Goal: Information Seeking & Learning: Learn about a topic

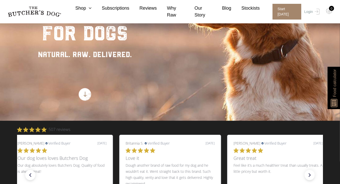
scroll to position [101, 0]
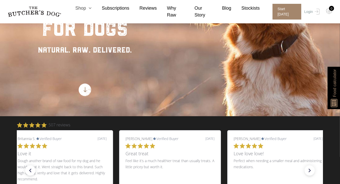
click at [85, 8] on link "Shop" at bounding box center [78, 8] width 26 height 7
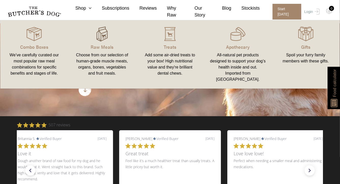
click at [103, 35] on img at bounding box center [101, 33] width 15 height 15
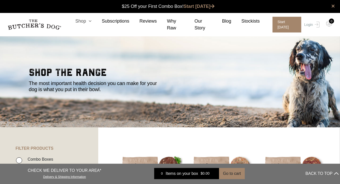
click at [84, 20] on link "Shop" at bounding box center [78, 21] width 26 height 7
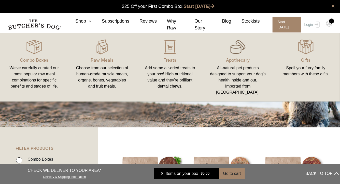
click at [237, 46] on img at bounding box center [237, 46] width 15 height 15
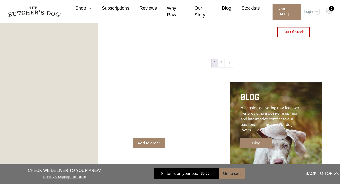
scroll to position [634, 0]
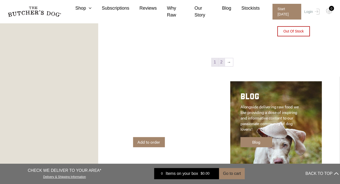
click at [223, 66] on link "2" at bounding box center [221, 62] width 6 height 8
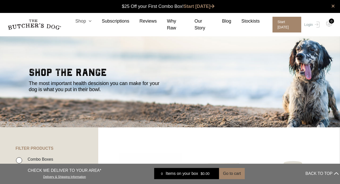
click at [92, 21] on icon at bounding box center [89, 21] width 6 height 5
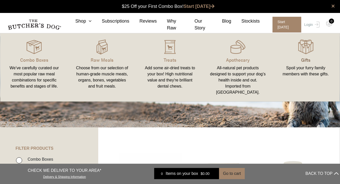
click at [298, 63] on p "Gifts" at bounding box center [306, 59] width 56 height 7
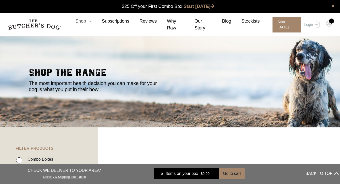
click at [86, 24] on link "Shop" at bounding box center [78, 21] width 26 height 7
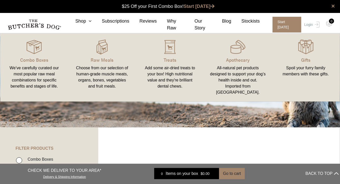
click at [172, 73] on div "Add some air-dried treats to your box! High nutritional value and they're brill…" at bounding box center [170, 77] width 56 height 24
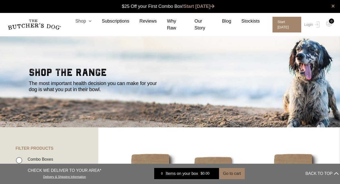
click at [84, 20] on link "Shop" at bounding box center [78, 21] width 26 height 7
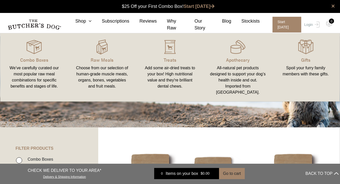
click at [28, 78] on div "We’ve carefully curated our most popular raw meal combinations for specific ben…" at bounding box center [34, 77] width 56 height 24
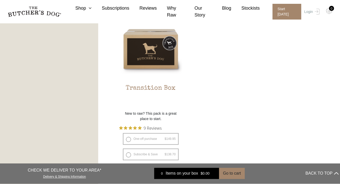
scroll to position [477, 0]
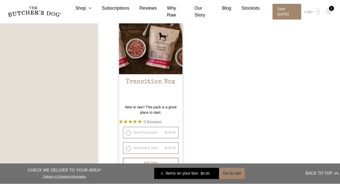
click at [161, 72] on img at bounding box center [151, 43] width 64 height 64
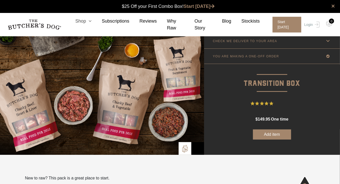
click at [85, 22] on link "Shop" at bounding box center [78, 21] width 26 height 7
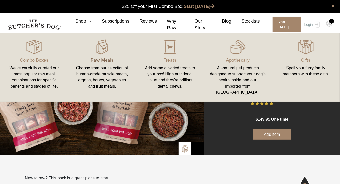
click at [103, 58] on p "Raw Meals" at bounding box center [102, 59] width 56 height 7
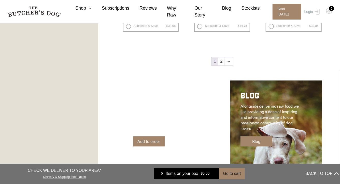
scroll to position [707, 0]
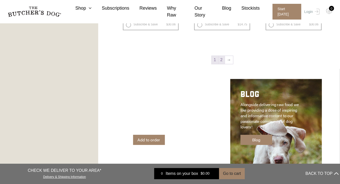
click at [220, 64] on link "2" at bounding box center [221, 60] width 6 height 8
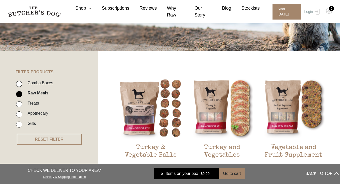
scroll to position [76, 0]
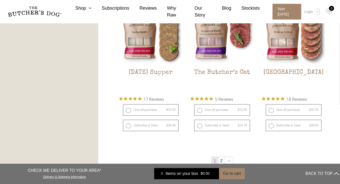
scroll to position [606, 0]
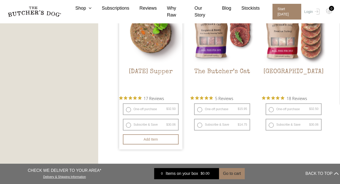
click at [174, 64] on img at bounding box center [151, 33] width 64 height 64
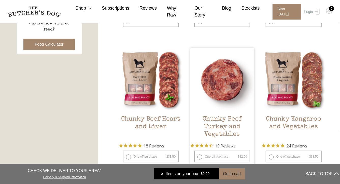
scroll to position [254, 0]
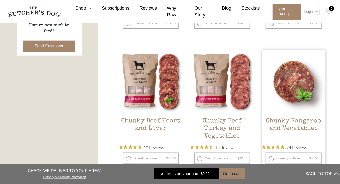
click at [308, 101] on img at bounding box center [294, 82] width 64 height 64
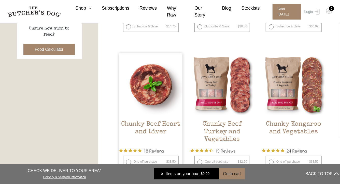
scroll to position [250, 0]
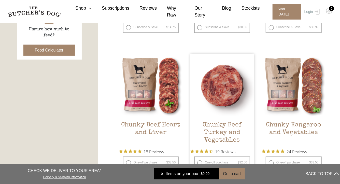
click at [219, 107] on img at bounding box center [222, 86] width 64 height 64
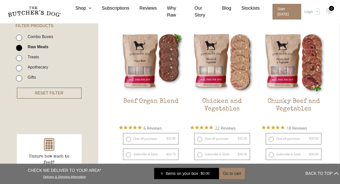
scroll to position [122, 0]
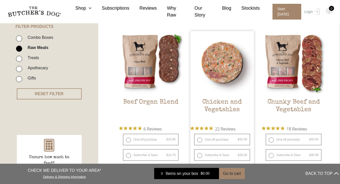
click at [231, 68] on img at bounding box center [222, 63] width 64 height 64
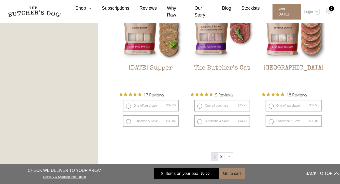
scroll to position [621, 0]
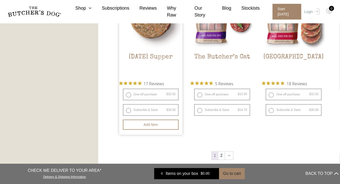
click at [158, 49] on img at bounding box center [151, 18] width 64 height 64
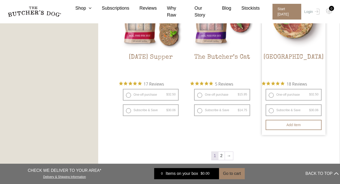
scroll to position [593, 0]
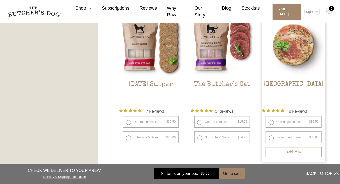
click at [302, 54] on img at bounding box center [294, 45] width 64 height 64
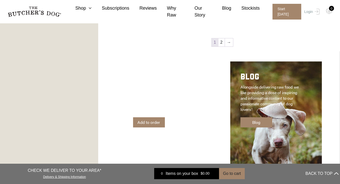
scroll to position [725, 0]
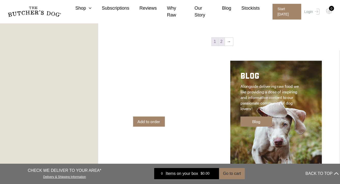
click at [221, 46] on link "2" at bounding box center [221, 42] width 6 height 8
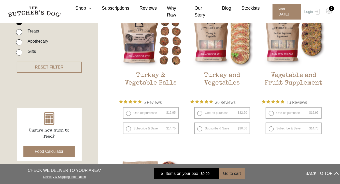
scroll to position [149, 0]
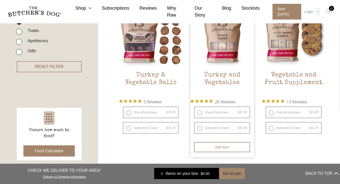
click at [225, 46] on img at bounding box center [222, 36] width 64 height 64
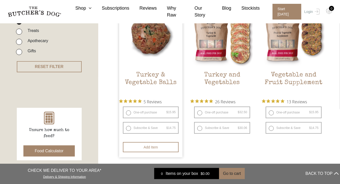
click at [146, 35] on img at bounding box center [151, 36] width 64 height 64
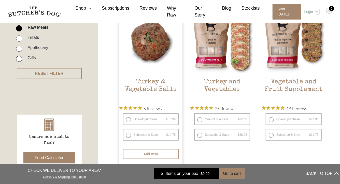
scroll to position [141, 0]
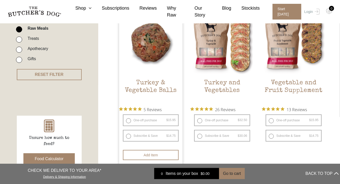
click at [168, 52] on img at bounding box center [151, 44] width 64 height 64
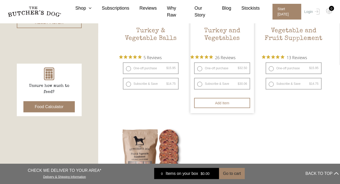
scroll to position [200, 0]
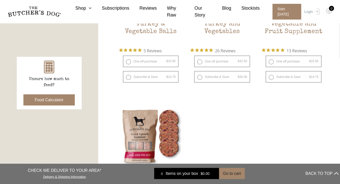
click at [33, 106] on button "Food Calculator" at bounding box center [49, 100] width 52 height 11
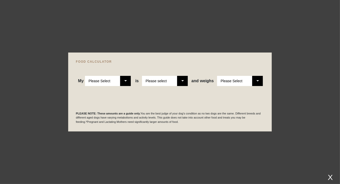
click at [127, 76] on select "Please Select Adult Dog Puppy" at bounding box center [108, 81] width 46 height 10
select select "adult"
click at [86, 76] on select "Please Select Adult Dog Puppy" at bounding box center [108, 81] width 46 height 10
click at [182, 80] on select "Please select a healthy weight overweight" at bounding box center [165, 81] width 46 height 10
select select "0"
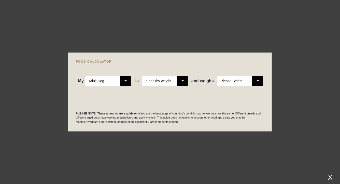
click at [143, 76] on select "Please select a healthy weight overweight" at bounding box center [165, 81] width 46 height 10
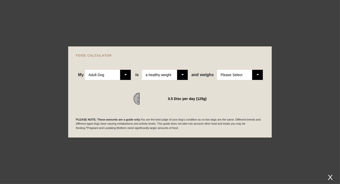
click at [262, 70] on select "Please Select 1kg 2kg 3kg 4kg 5kg 6kg 7kg 8kg 9kg 10kg 11kg 12kg 13kg 14kg 15kg…" at bounding box center [240, 75] width 46 height 10
select select "8"
click at [224, 70] on select "Please Select 1kg 2kg 3kg 4kg 5kg 6kg 7kg 8kg 9kg 10kg 11kg 12kg 13kg 14kg 15kg…" at bounding box center [240, 75] width 46 height 10
click at [185, 70] on select "Please select a healthy weight overweight" at bounding box center [165, 75] width 46 height 10
select select "00"
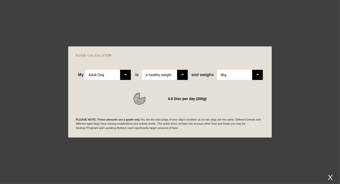
click at [143, 70] on select "Please select a healthy weight overweight" at bounding box center [165, 75] width 46 height 10
click at [225, 21] on div at bounding box center [170, 92] width 340 height 184
click at [280, 84] on div at bounding box center [170, 92] width 340 height 184
click at [192, 8] on div at bounding box center [170, 92] width 340 height 184
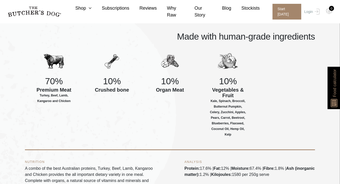
scroll to position [188, 0]
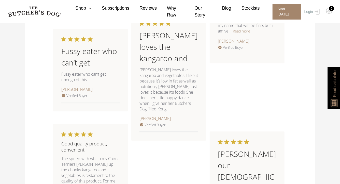
scroll to position [716, 0]
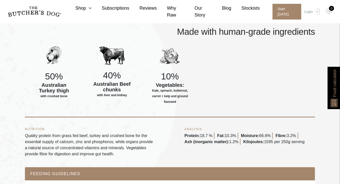
scroll to position [216, 0]
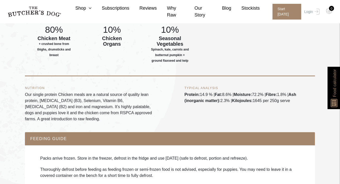
scroll to position [239, 0]
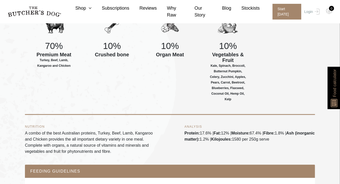
scroll to position [248, 0]
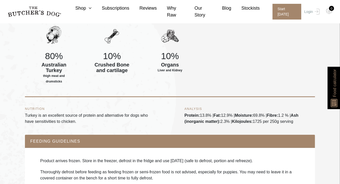
scroll to position [206, 0]
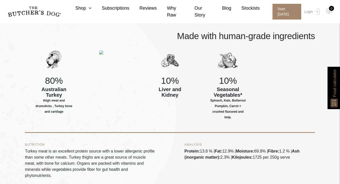
scroll to position [192, 0]
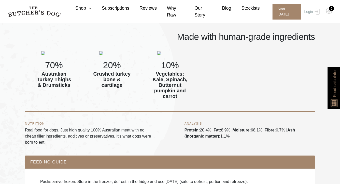
scroll to position [227, 0]
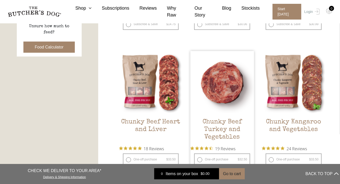
click at [236, 86] on img at bounding box center [222, 83] width 64 height 64
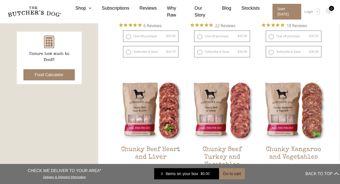
scroll to position [226, 0]
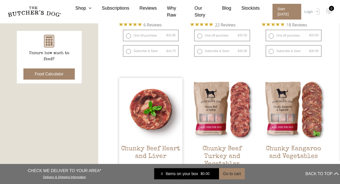
click at [148, 108] on img at bounding box center [151, 110] width 64 height 64
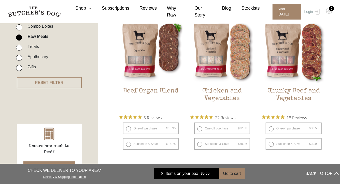
scroll to position [130, 0]
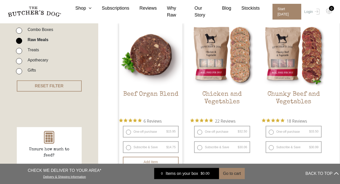
click at [151, 50] on img at bounding box center [151, 55] width 64 height 64
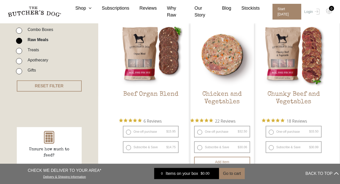
click at [212, 67] on img at bounding box center [222, 55] width 64 height 64
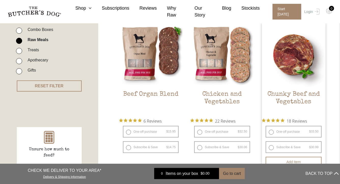
click at [279, 63] on img at bounding box center [294, 55] width 64 height 64
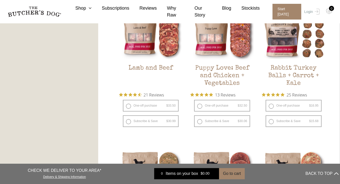
scroll to position [465, 0]
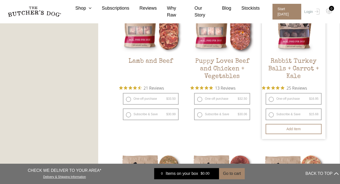
click at [288, 46] on img at bounding box center [294, 22] width 64 height 64
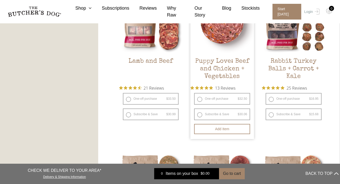
click at [233, 34] on img at bounding box center [222, 22] width 64 height 64
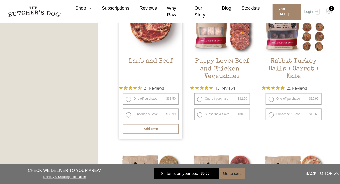
click at [158, 47] on img at bounding box center [151, 22] width 64 height 64
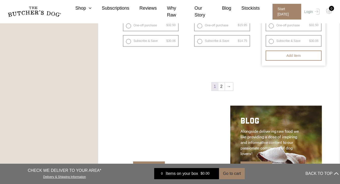
scroll to position [694, 0]
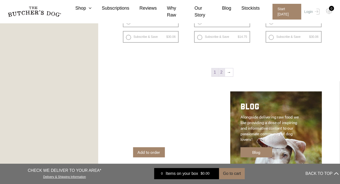
click at [220, 77] on link "2" at bounding box center [221, 72] width 6 height 8
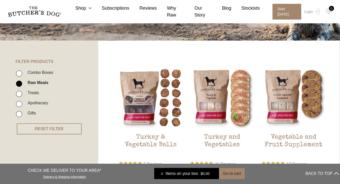
scroll to position [85, 0]
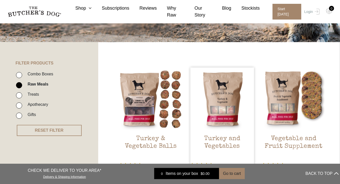
click at [215, 98] on img at bounding box center [222, 100] width 64 height 64
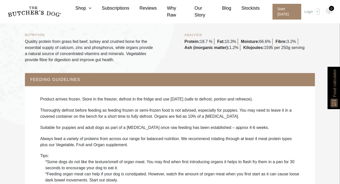
scroll to position [310, 0]
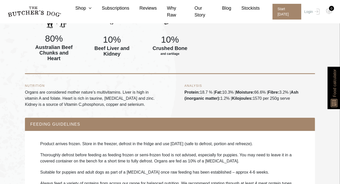
scroll to position [224, 0]
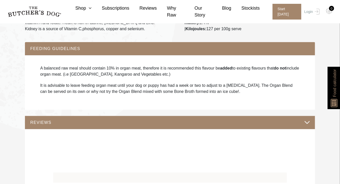
scroll to position [296, 0]
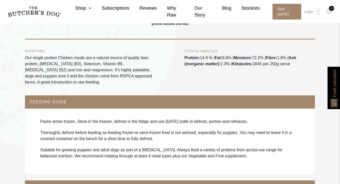
scroll to position [282, 0]
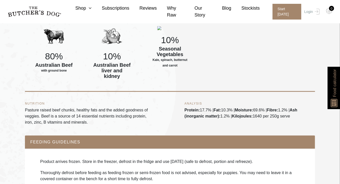
scroll to position [216, 0]
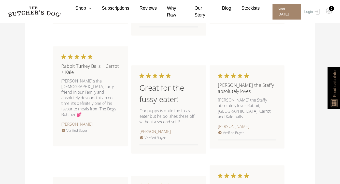
scroll to position [607, 0]
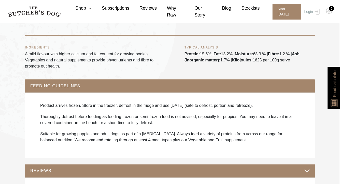
scroll to position [297, 0]
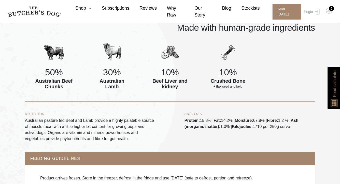
scroll to position [216, 0]
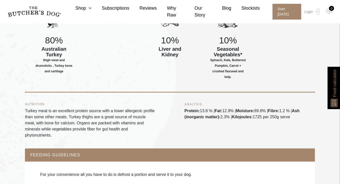
scroll to position [226, 0]
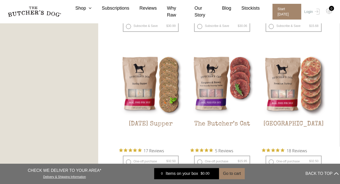
scroll to position [582, 0]
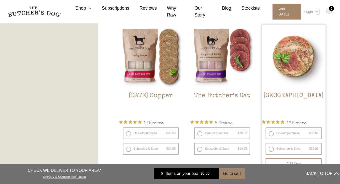
click at [298, 84] on img at bounding box center [294, 57] width 64 height 64
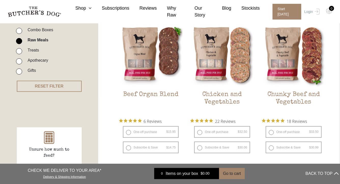
scroll to position [106, 0]
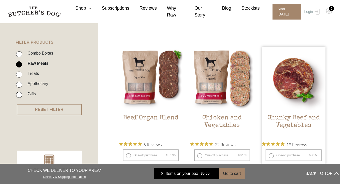
click at [281, 91] on img at bounding box center [294, 79] width 64 height 64
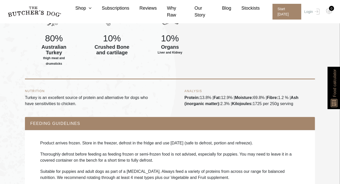
scroll to position [224, 0]
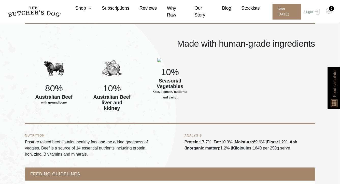
scroll to position [191, 0]
